Goal: Find specific page/section: Find specific page/section

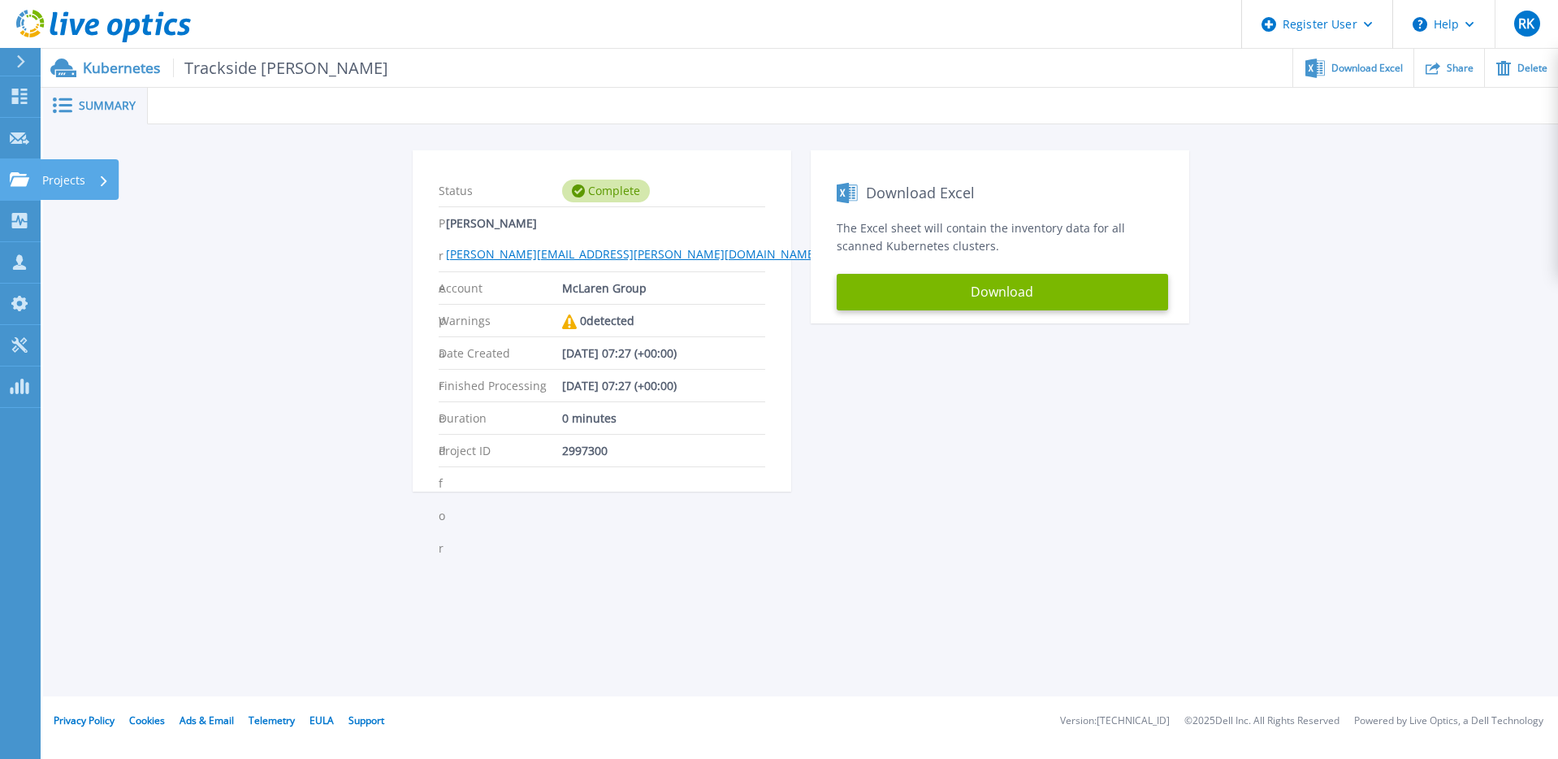
click at [59, 179] on p "Projects" at bounding box center [63, 180] width 43 height 42
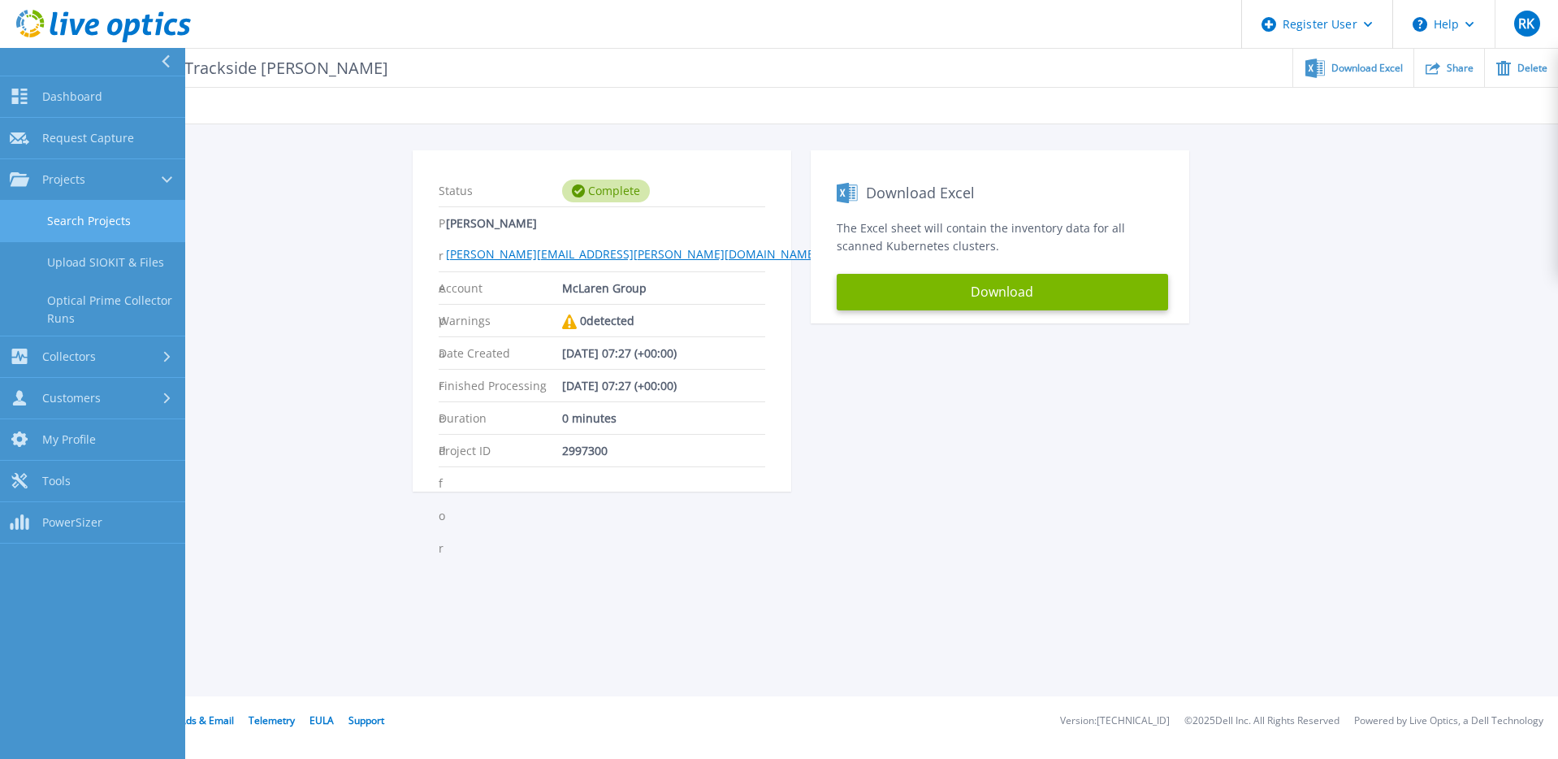
click at [111, 223] on link "Search Projects" at bounding box center [92, 221] width 185 height 41
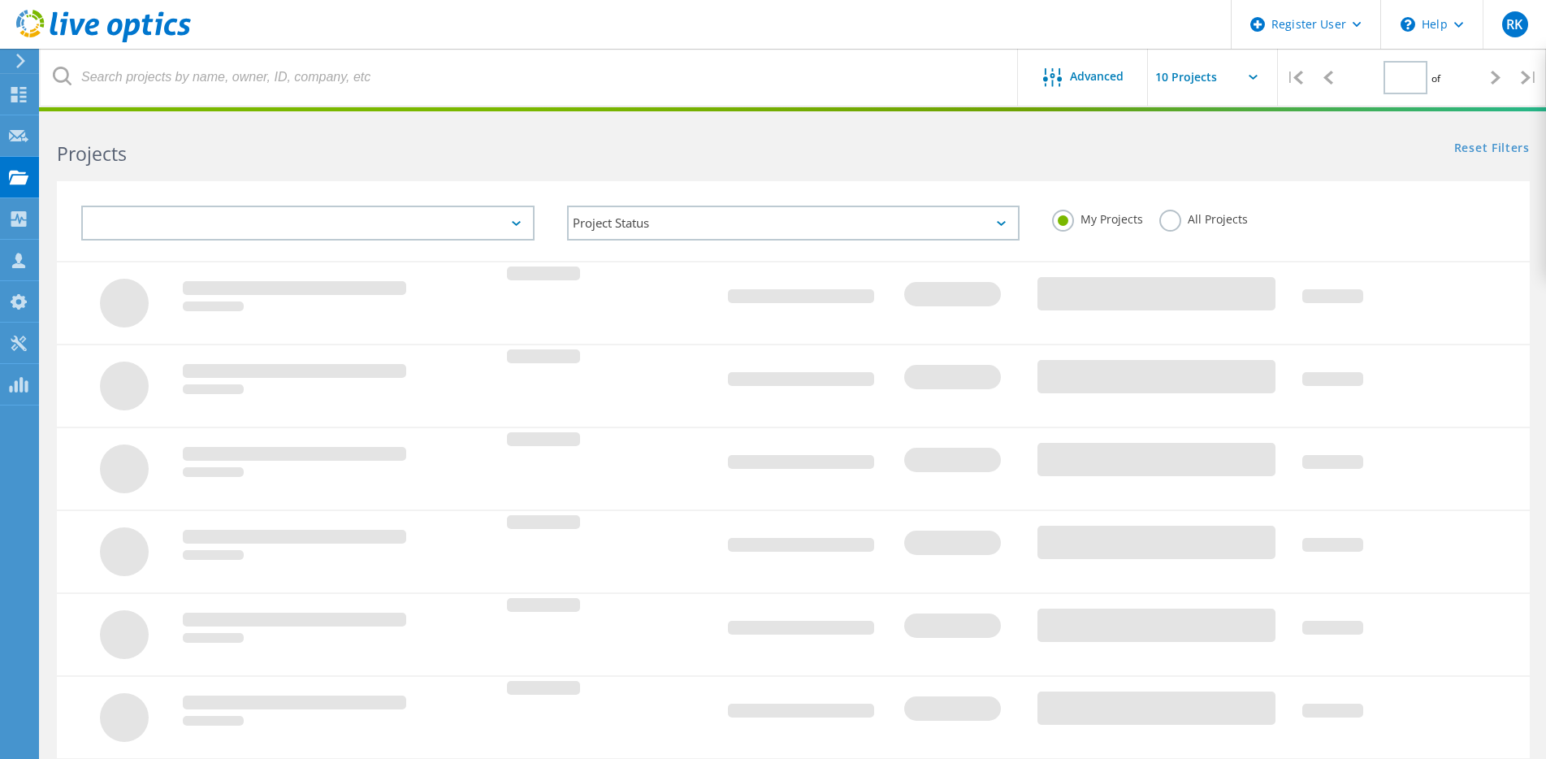
type input "1"
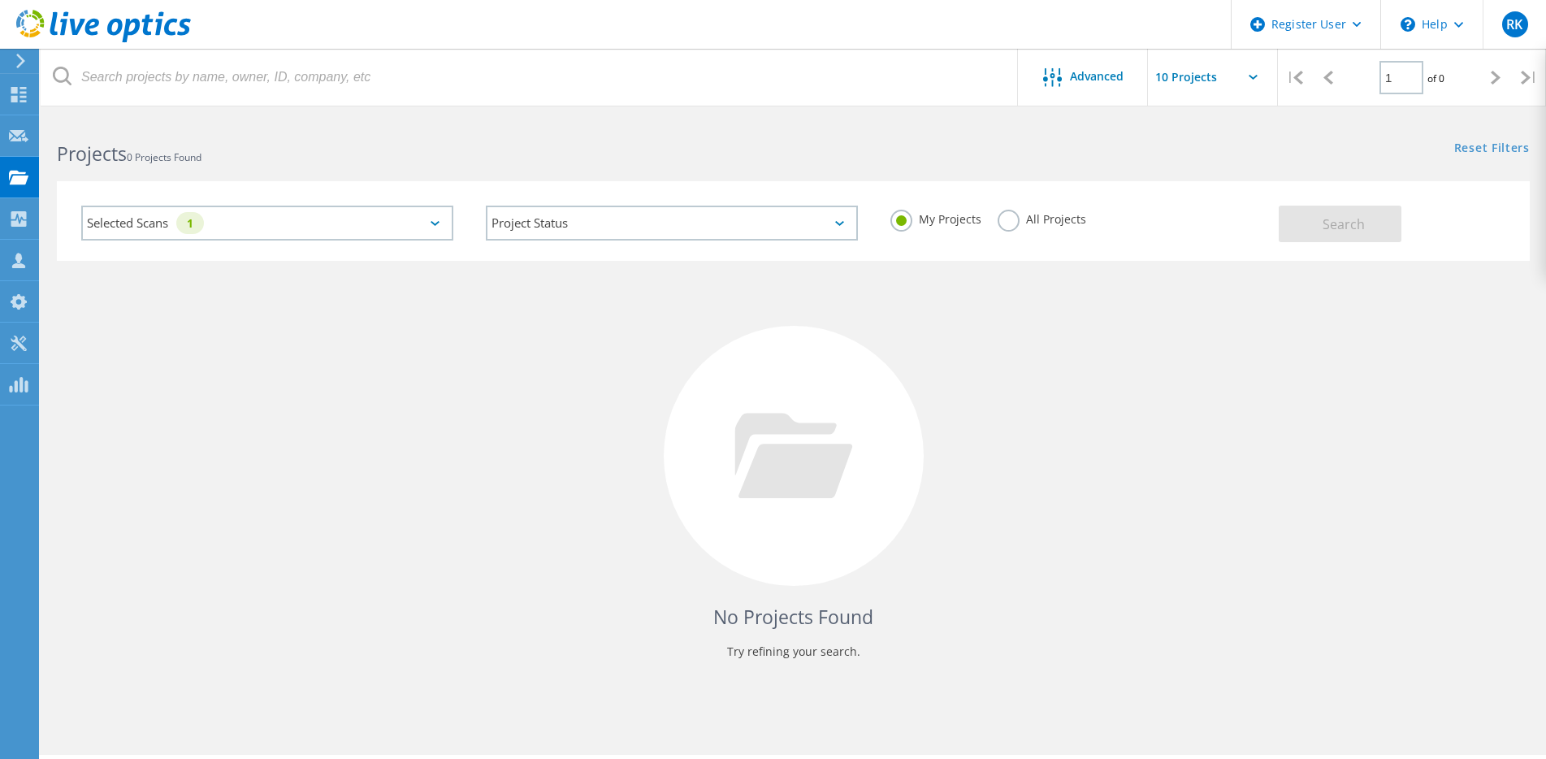
click at [434, 220] on div "Selected Scans 1" at bounding box center [267, 223] width 372 height 35
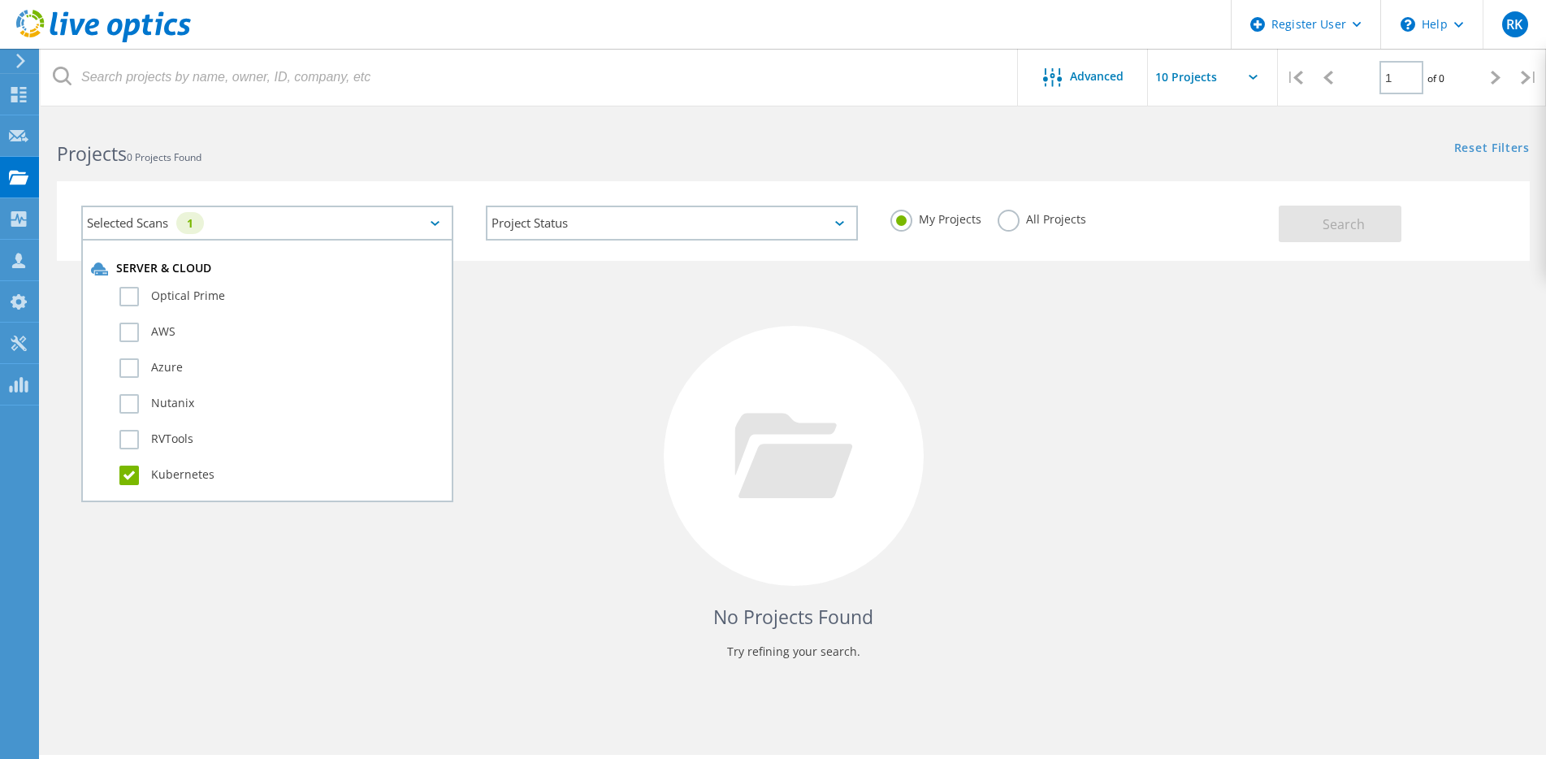
click at [128, 480] on label "Kubernetes" at bounding box center [281, 474] width 324 height 19
click at [0, 0] on input "Kubernetes" at bounding box center [0, 0] width 0 height 0
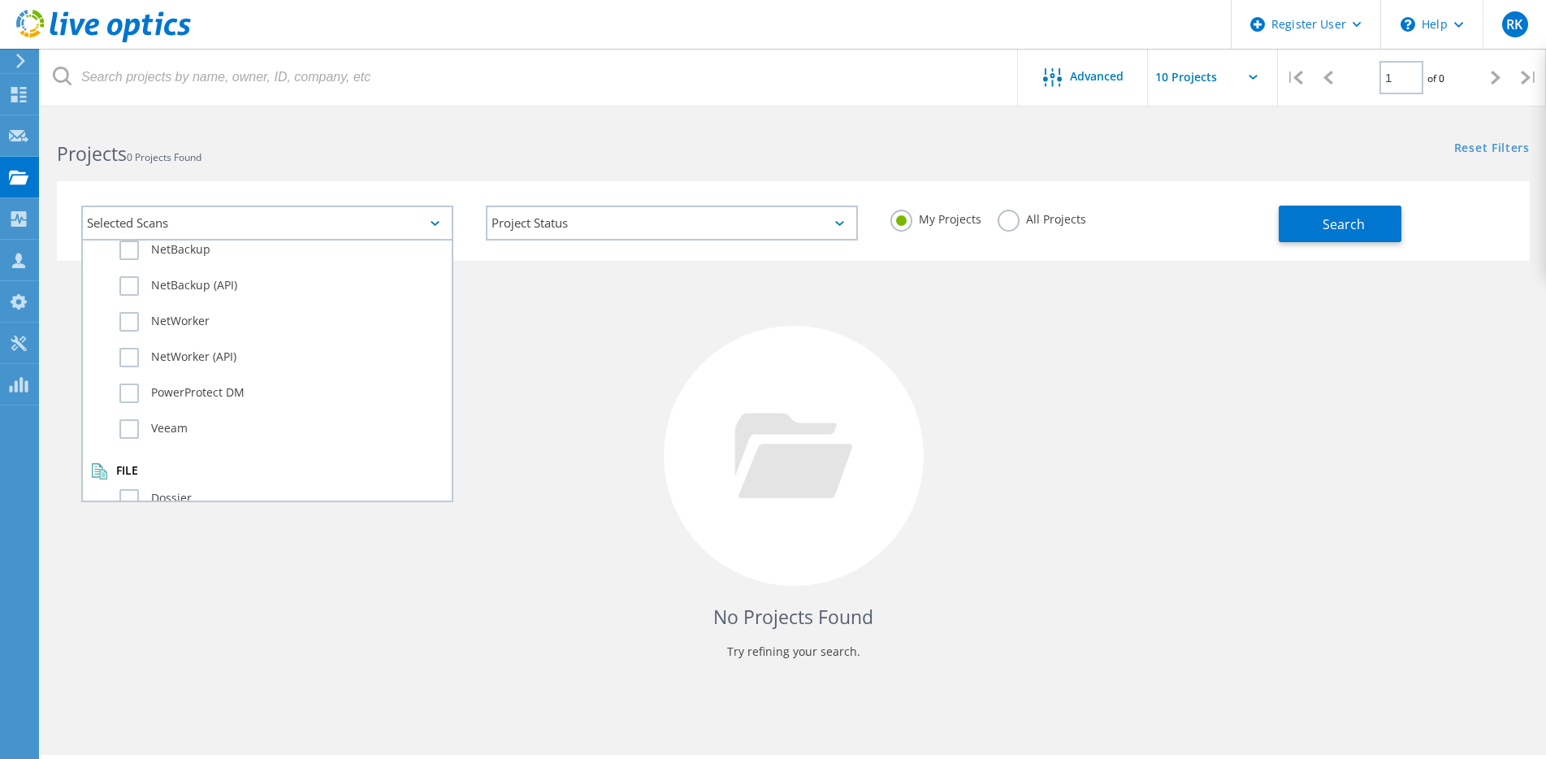
scroll to position [1142, 0]
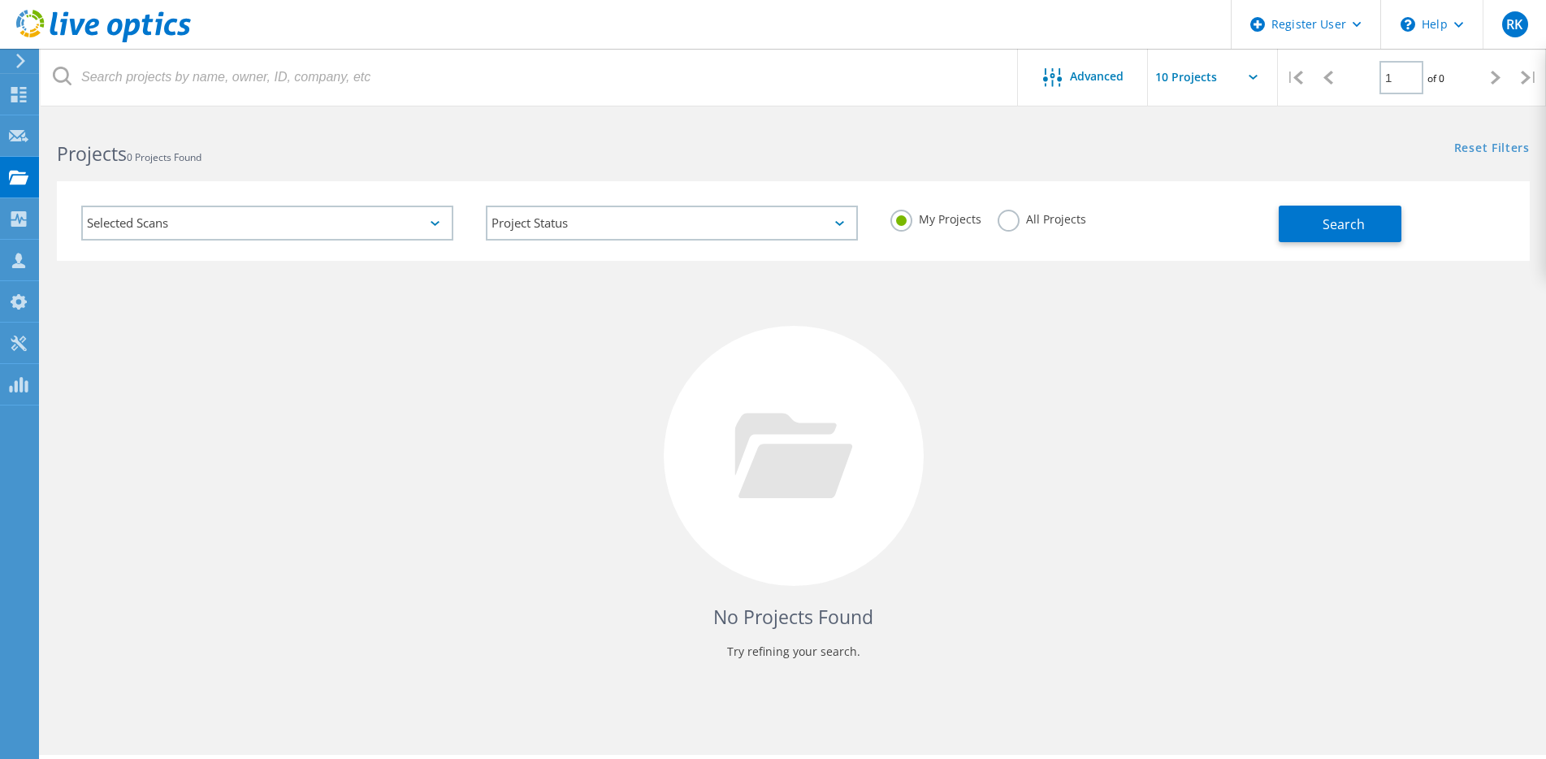
click at [444, 227] on div "Selected Scans" at bounding box center [267, 223] width 372 height 35
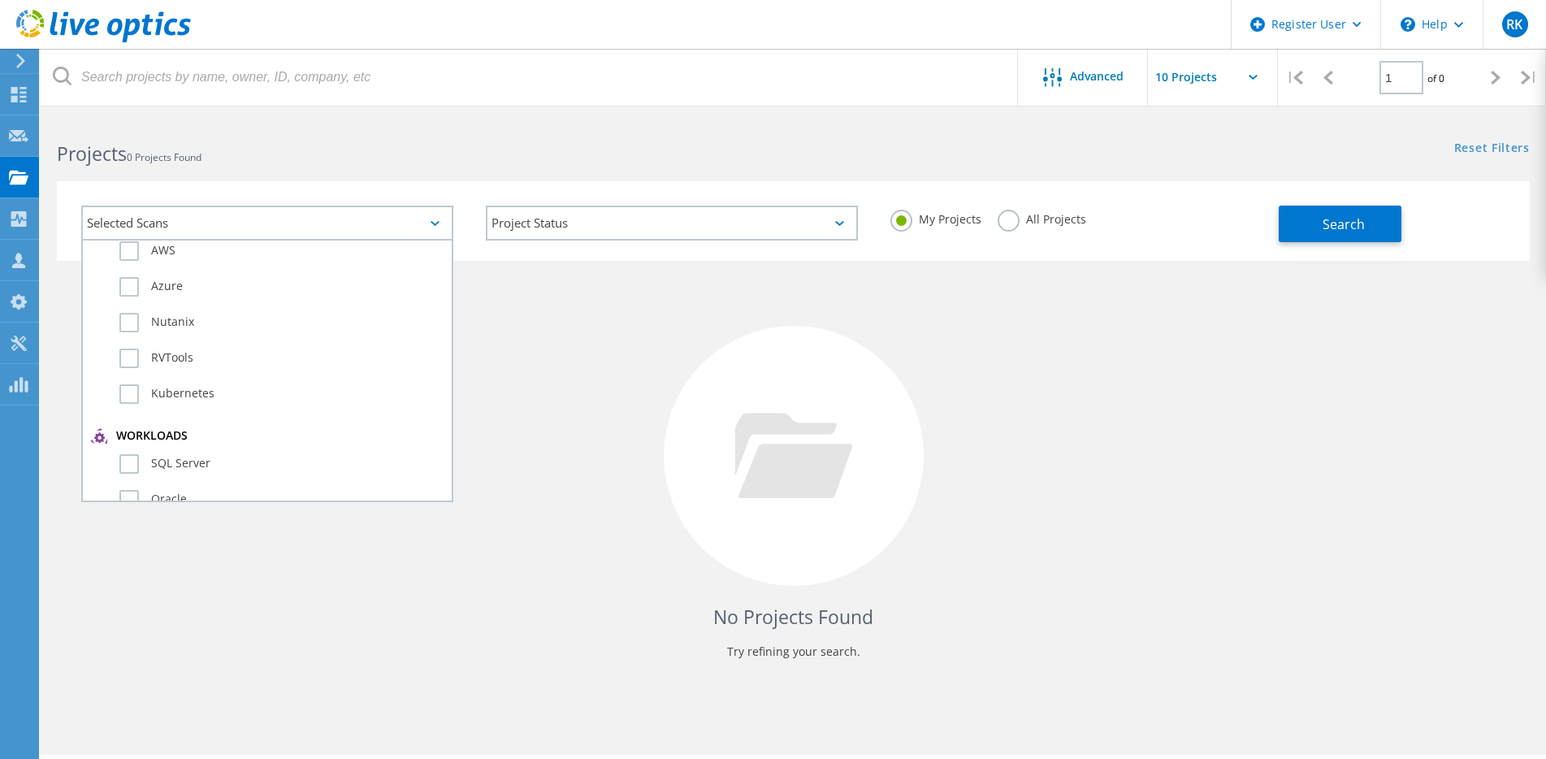
scroll to position [0, 0]
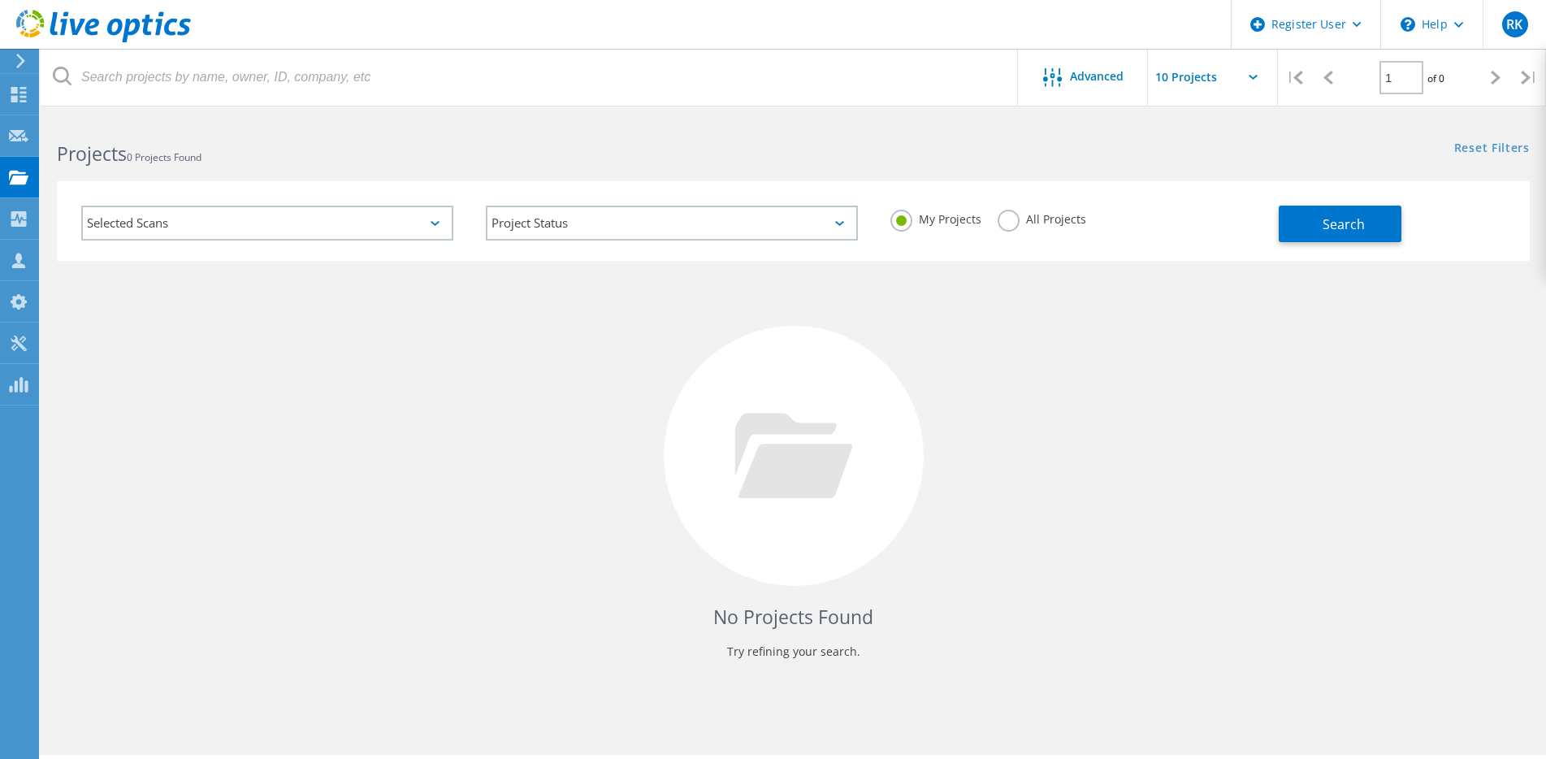
click at [441, 231] on div "Selected Scans" at bounding box center [267, 223] width 372 height 35
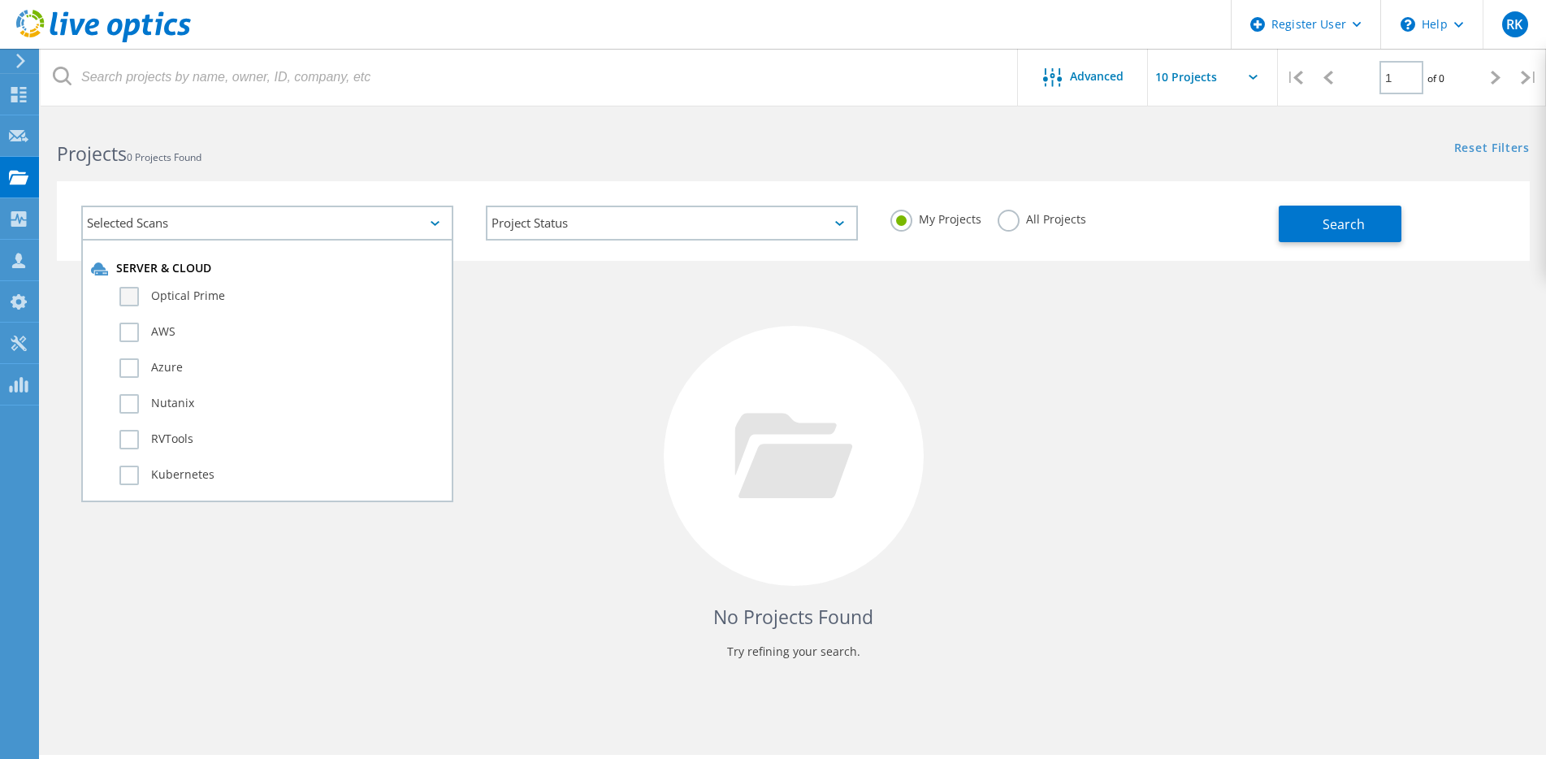
click at [140, 299] on label "Optical Prime" at bounding box center [281, 296] width 324 height 19
click at [0, 0] on input "Optical Prime" at bounding box center [0, 0] width 0 height 0
click at [1010, 213] on label "All Projects" at bounding box center [1042, 217] width 89 height 15
click at [0, 0] on input "All Projects" at bounding box center [0, 0] width 0 height 0
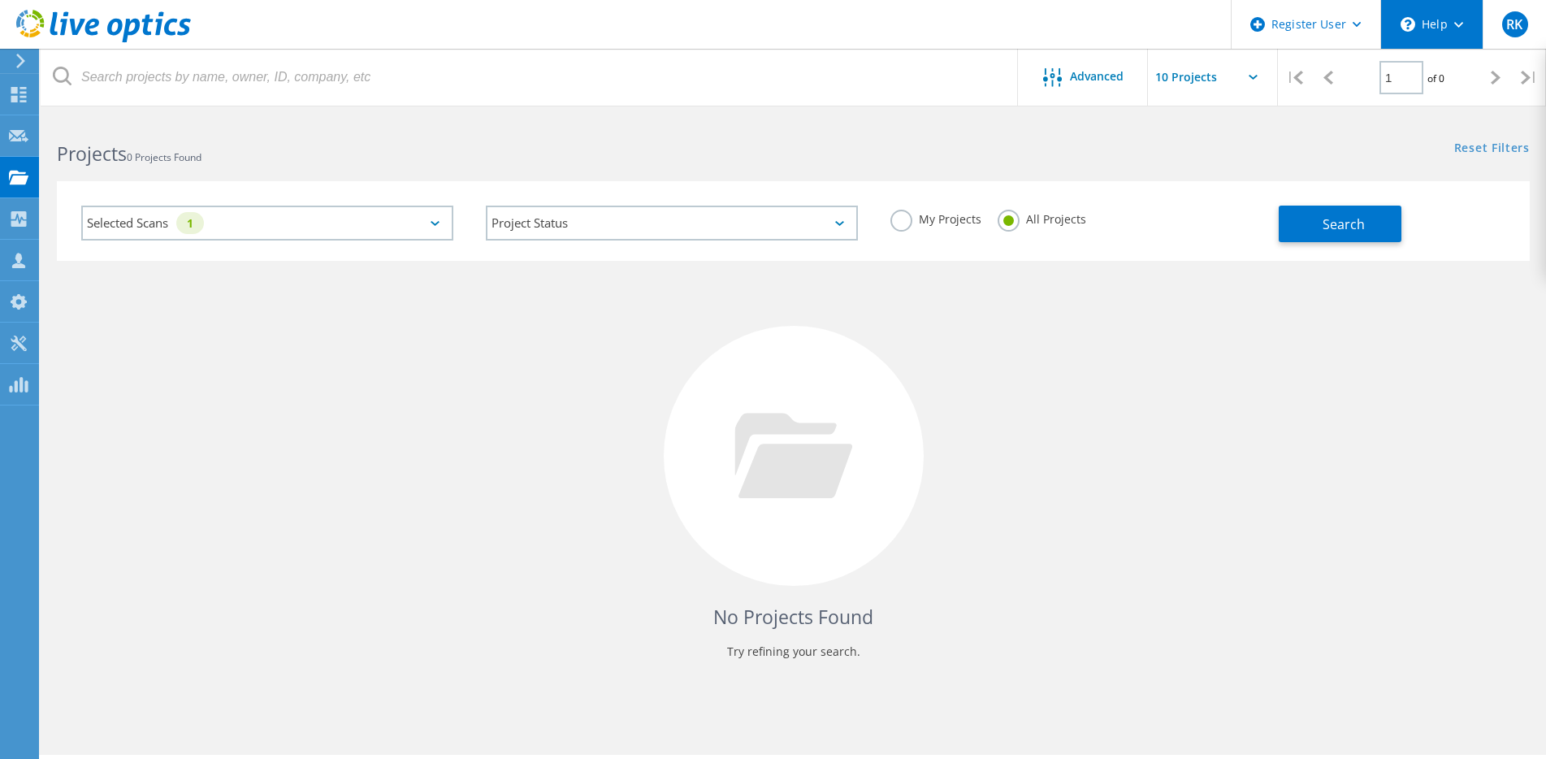
click at [1461, 33] on div "\n Help" at bounding box center [1431, 24] width 102 height 49
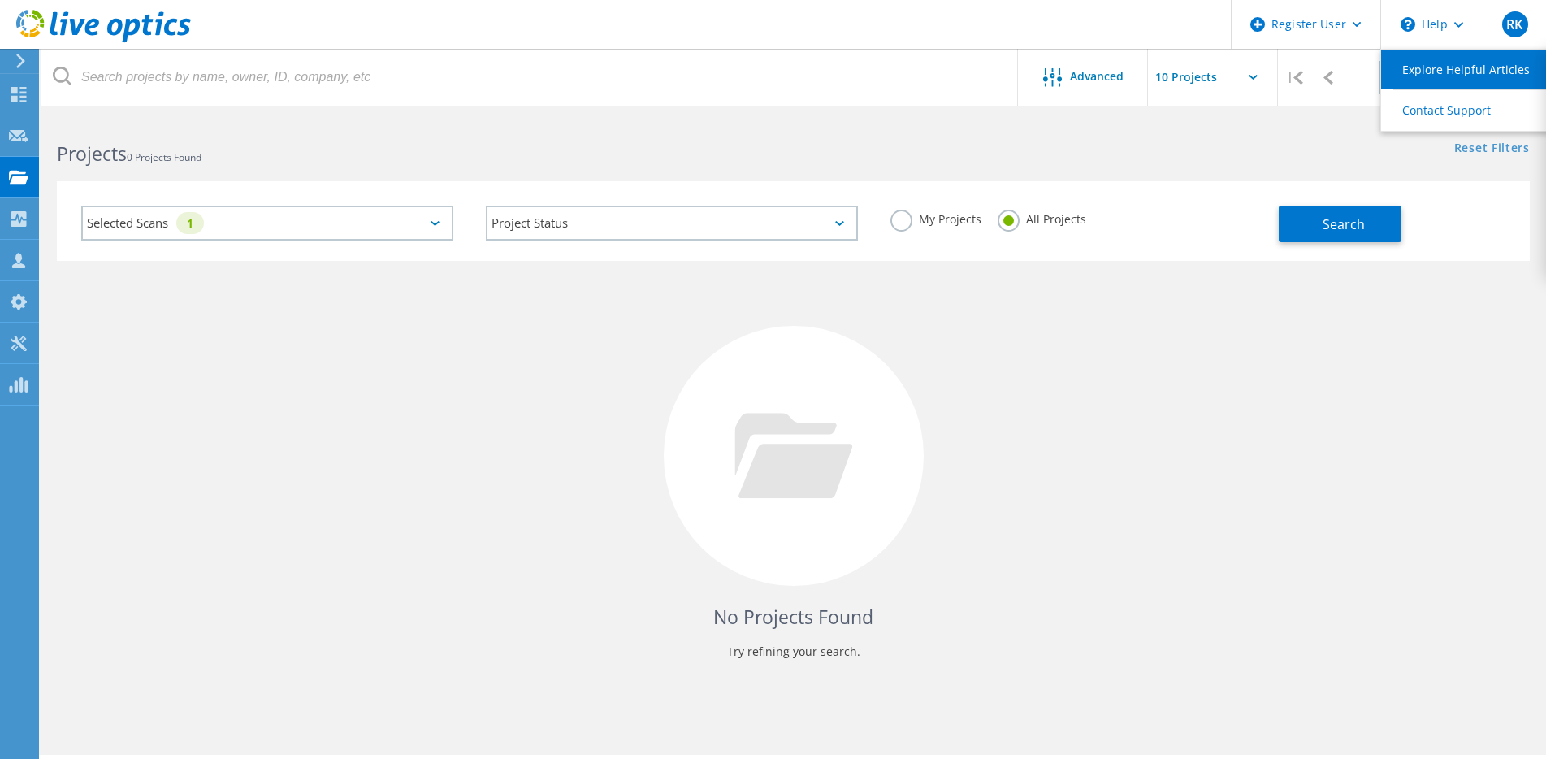
click at [1445, 73] on link "Explore Helpful Articles" at bounding box center [1471, 70] width 181 height 40
